Goal: Task Accomplishment & Management: Use online tool/utility

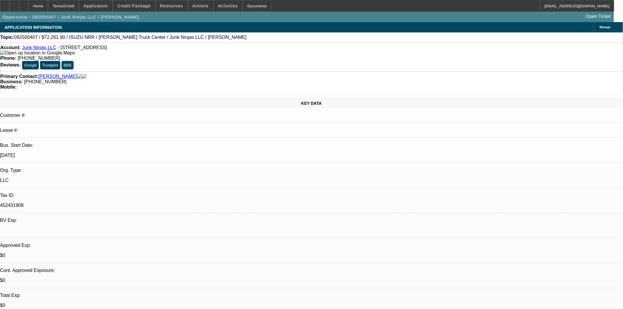
select select "0.15"
select select "0"
select select "6"
select select "0.15"
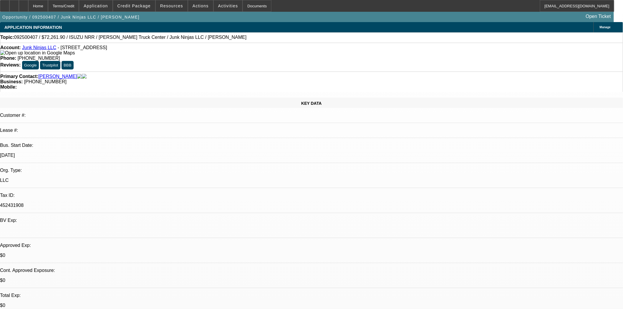
select select "0"
select select "0.1"
select select "4"
select select "0.15"
select select "0"
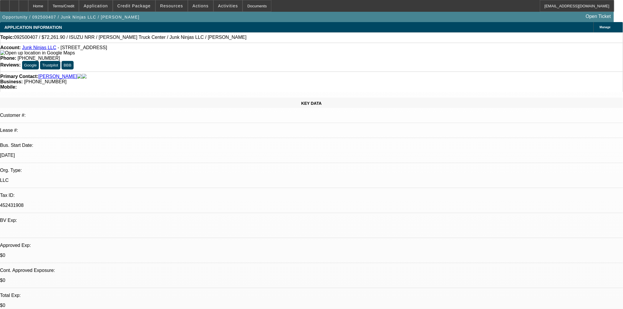
select select "0.1"
select select "4"
select select "0.15"
select select "0"
select select "0.1"
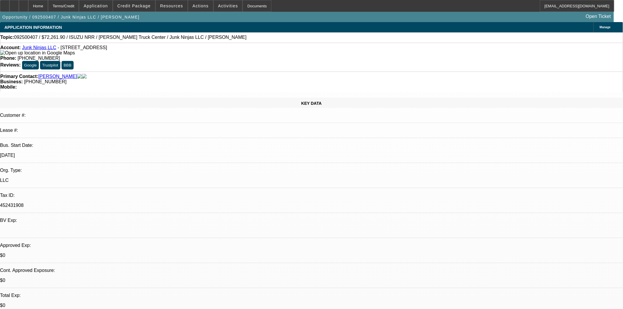
select select "4"
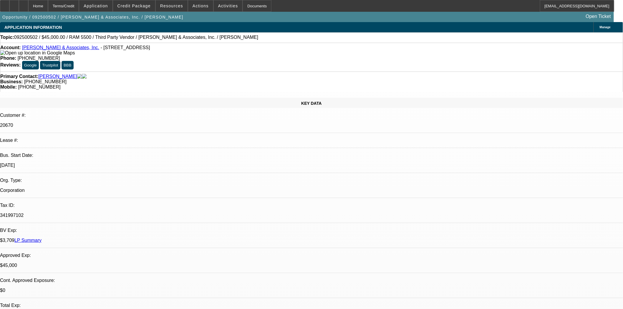
select select "0"
select select "2"
select select "0.1"
select select "4"
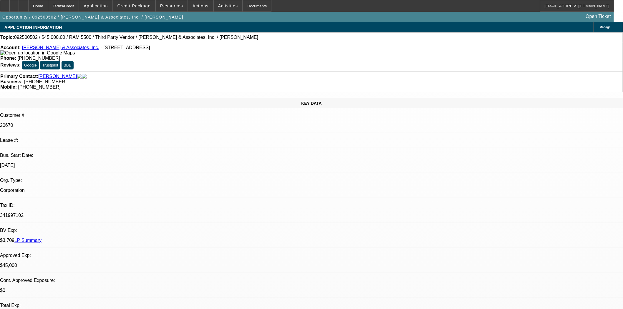
select select "0.1"
select select "2"
select select "0.1"
select select "4"
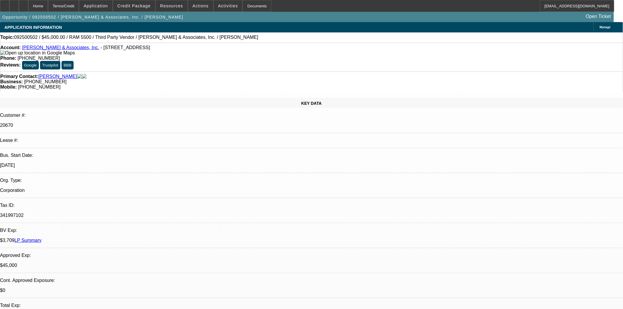
drag, startPoint x: 74, startPoint y: 50, endPoint x: 109, endPoint y: 49, distance: 34.5
click at [109, 49] on span "- 4642 E Waterloo Rd, Stockton, CA 95215" at bounding box center [125, 47] width 49 height 5
copy span "4642 E Waterloo Rd"
click at [8, 5] on div at bounding box center [4, 6] width 9 height 12
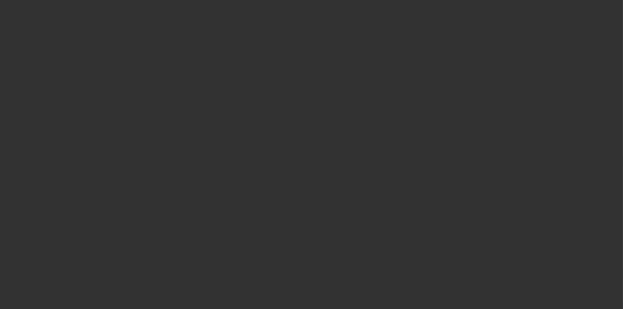
select select "4"
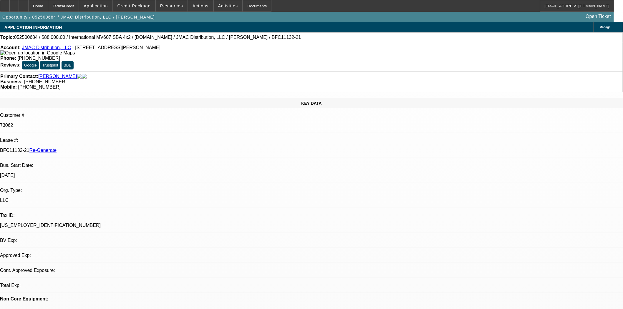
select select "0"
select select "2"
select select "0"
select select "6"
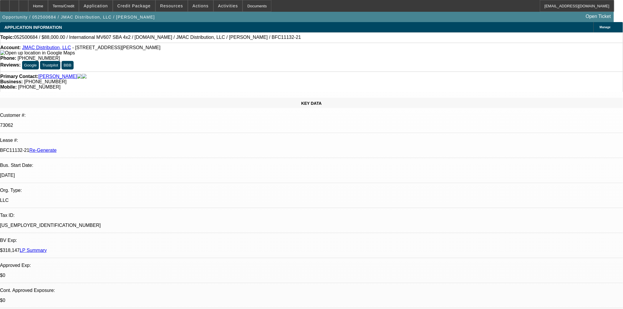
scroll to position [98, 0]
click at [492, 68] on span "Reply All" at bounding box center [500, 69] width 16 height 4
